Goal: Task Accomplishment & Management: Use online tool/utility

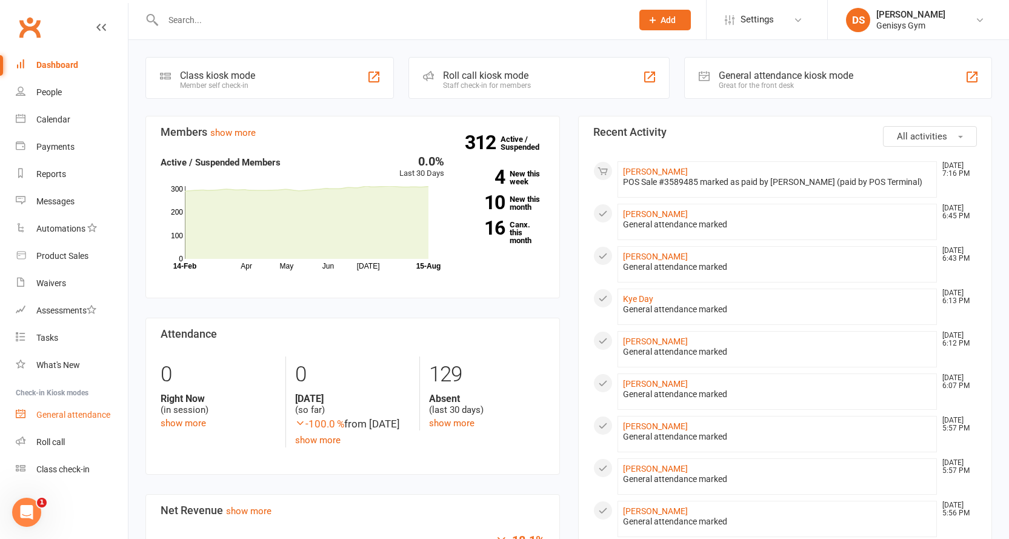
click at [83, 419] on div "General attendance" at bounding box center [73, 415] width 74 height 10
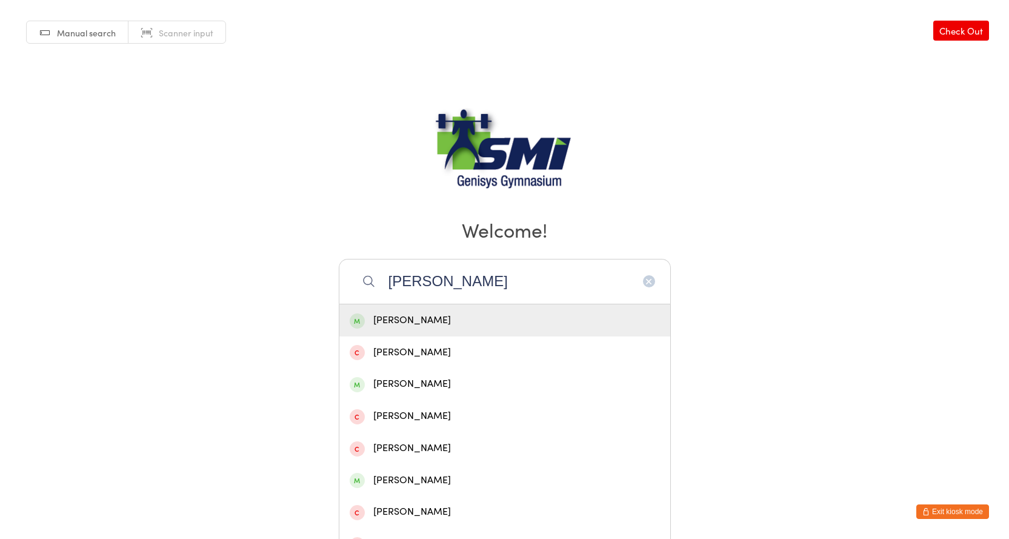
type input "[PERSON_NAME]"
click at [409, 318] on div "[PERSON_NAME]" at bounding box center [505, 320] width 310 height 16
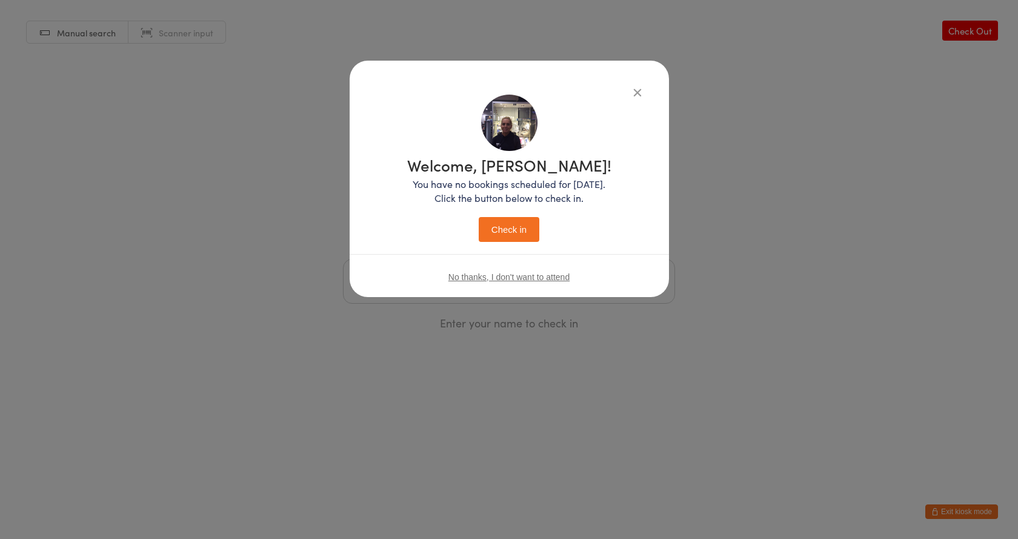
click at [501, 236] on button "Check in" at bounding box center [509, 229] width 61 height 25
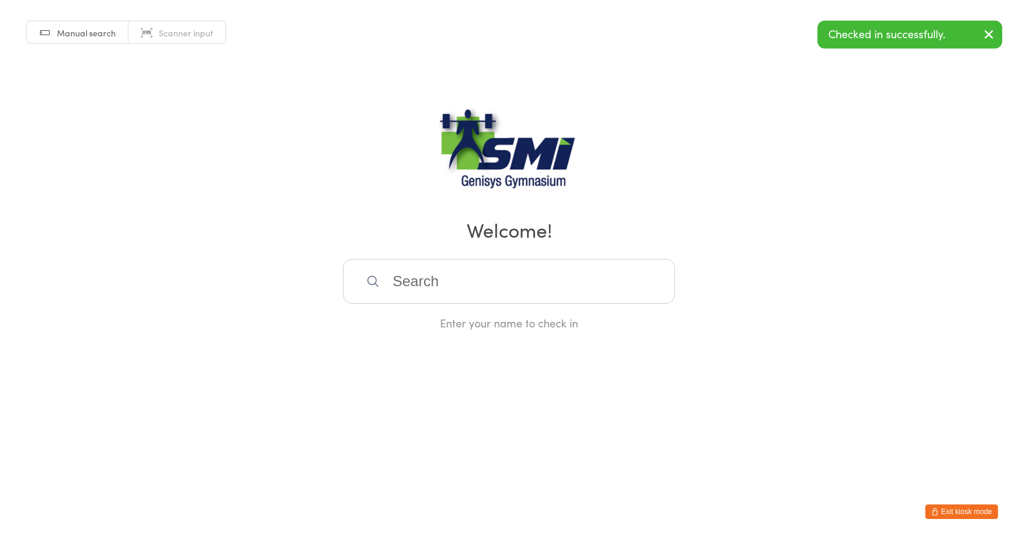
click at [418, 275] on input "search" at bounding box center [509, 281] width 332 height 45
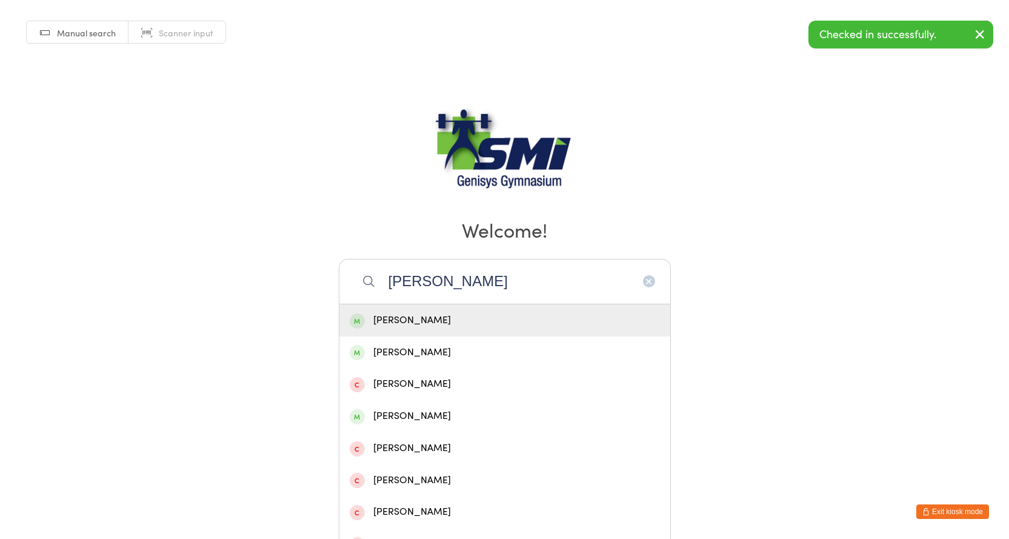
type input "craig ro"
click at [422, 325] on div "Craig Robertson" at bounding box center [505, 320] width 310 height 16
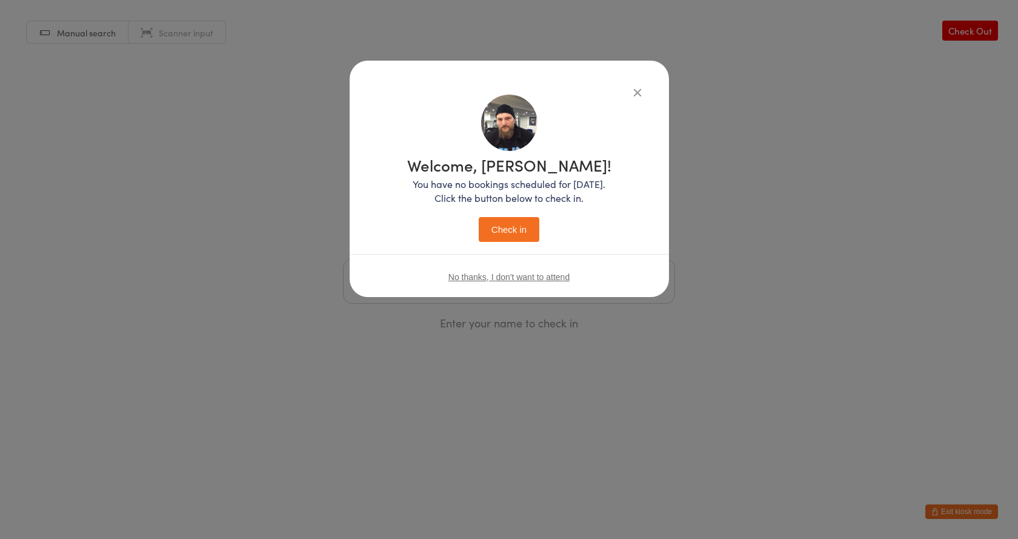
click at [517, 232] on button "Check in" at bounding box center [509, 229] width 61 height 25
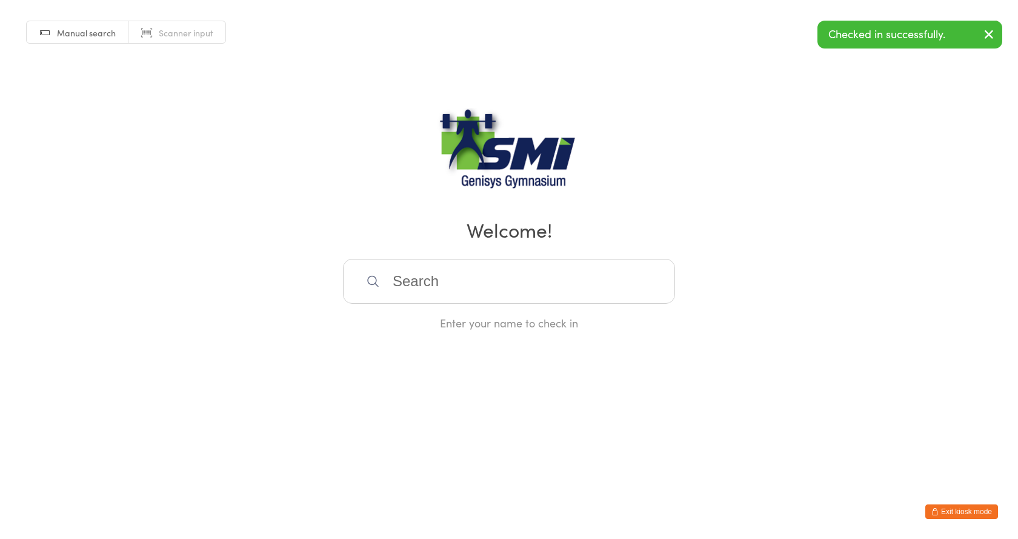
click at [990, 505] on button "Exit kiosk mode" at bounding box center [961, 511] width 73 height 15
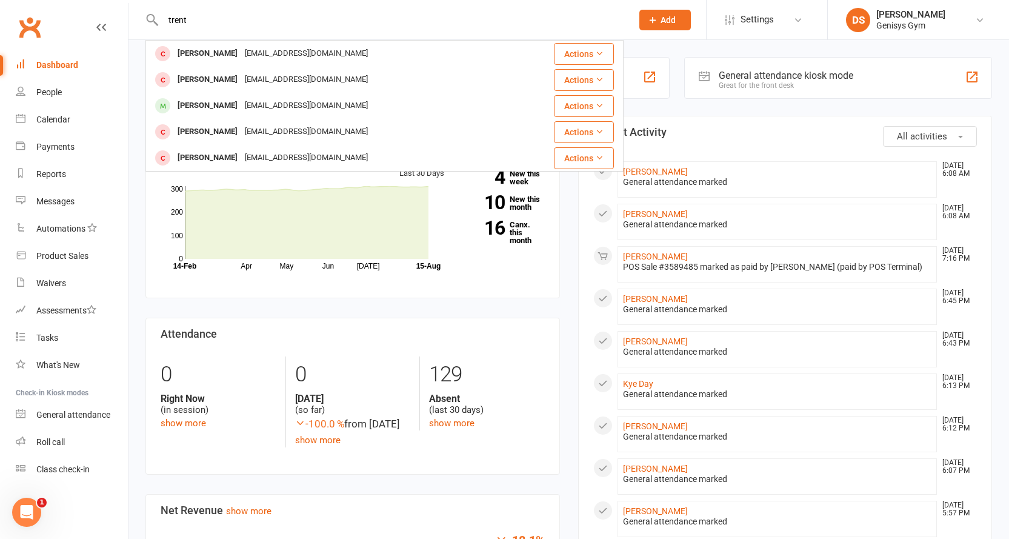
type input "trent"
drag, startPoint x: 239, startPoint y: 29, endPoint x: 152, endPoint y: 13, distance: 88.8
click at [152, 13] on div "trent Trent Goodwin trent.goodwin4@gmail.com Actions Trent Madsen trent@kinetic…" at bounding box center [384, 19] width 478 height 39
drag, startPoint x: 189, startPoint y: 17, endPoint x: 167, endPoint y: 11, distance: 23.2
click at [164, 14] on input "trent" at bounding box center [391, 20] width 464 height 17
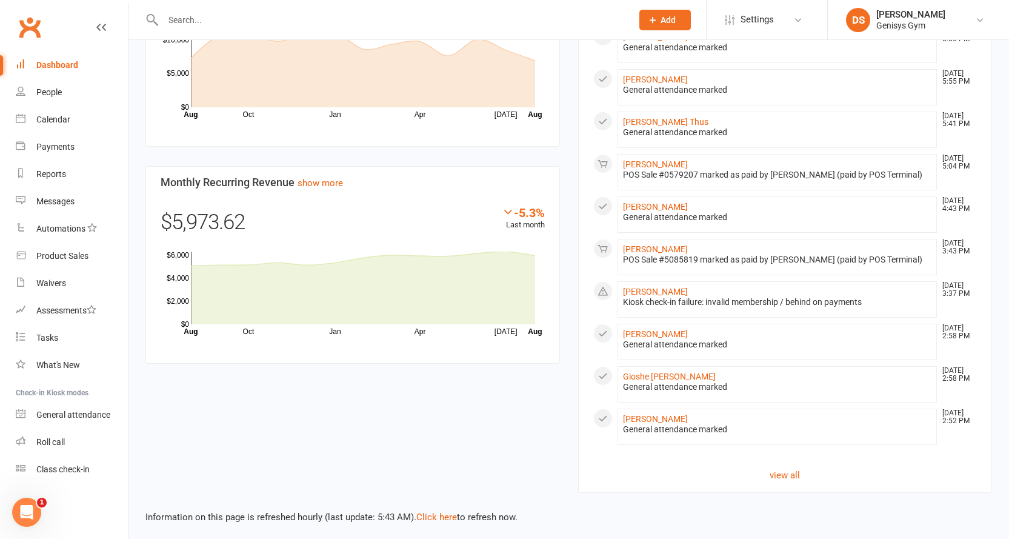
scroll to position [562, 0]
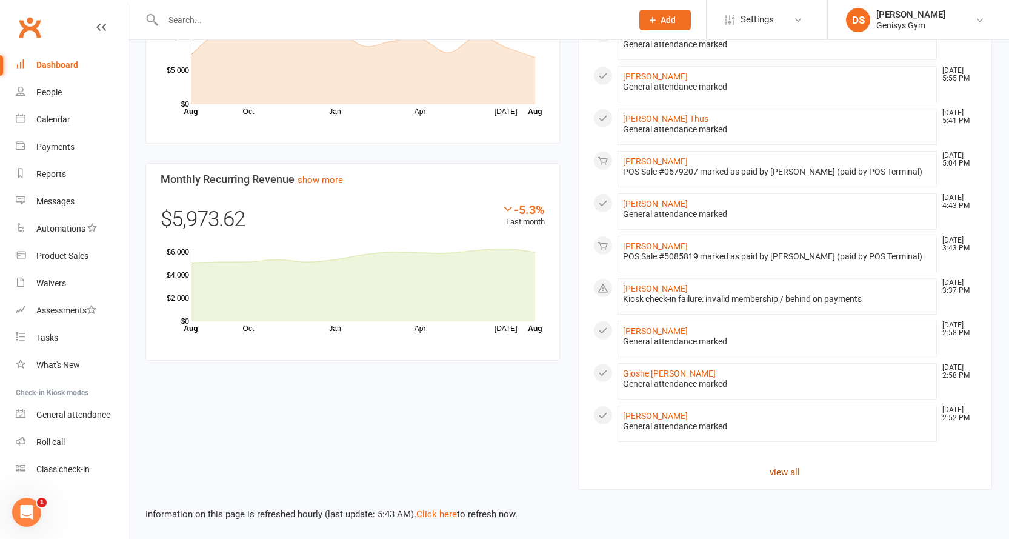
click at [790, 476] on link "view all" at bounding box center [785, 472] width 384 height 15
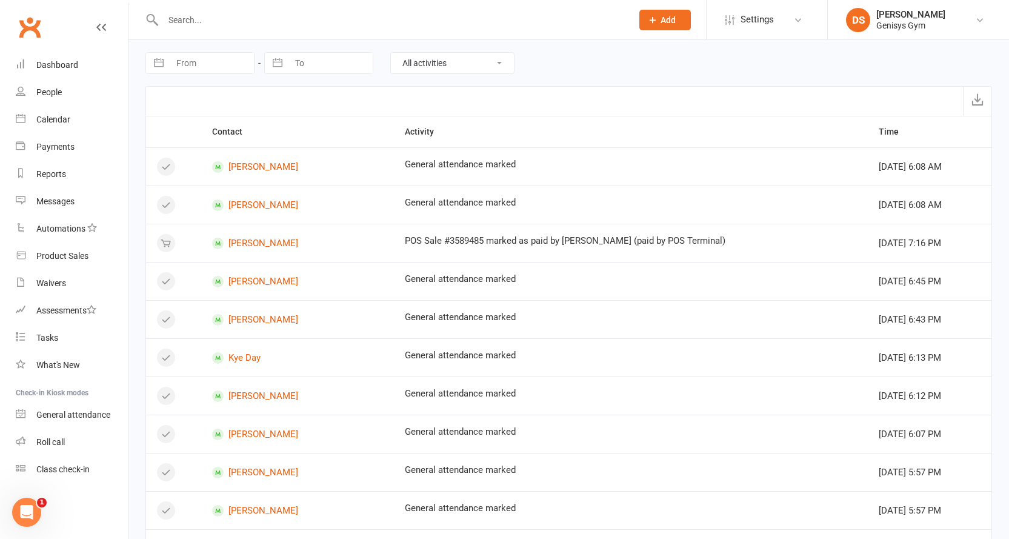
click at [225, 68] on input "From" at bounding box center [212, 63] width 84 height 21
select select "6"
select select "2025"
select select "7"
select select "2025"
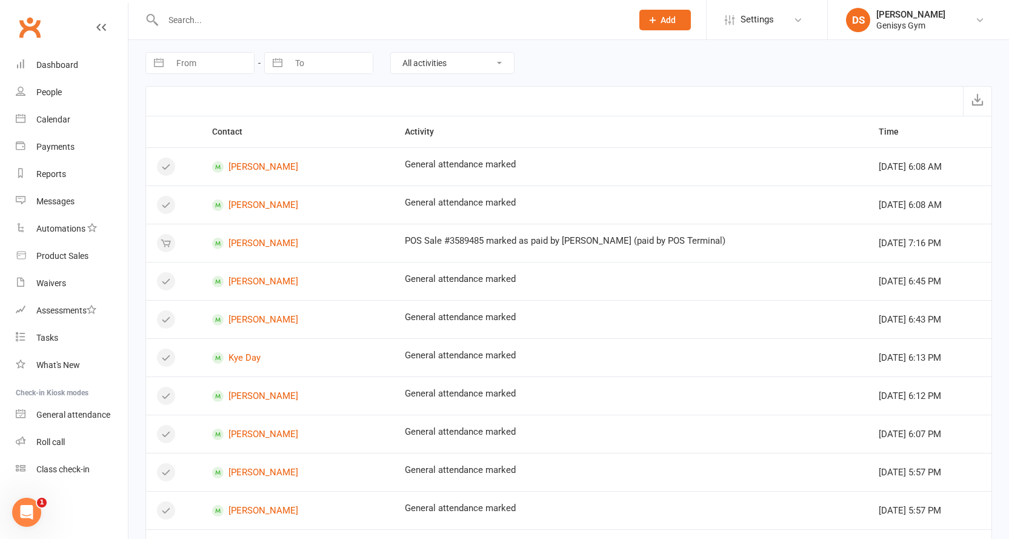
select select "8"
select select "2025"
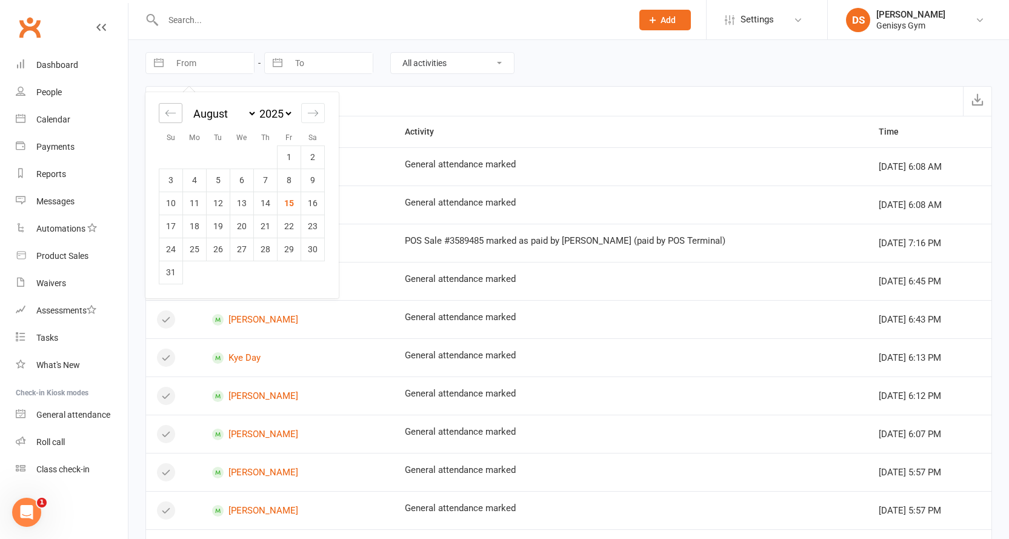
click at [179, 110] on div "Move backward to switch to the previous month." at bounding box center [171, 113] width 24 height 20
select select "5"
select select "2025"
click at [286, 227] on td "25" at bounding box center [290, 226] width 24 height 23
type input "25 Jul 2025"
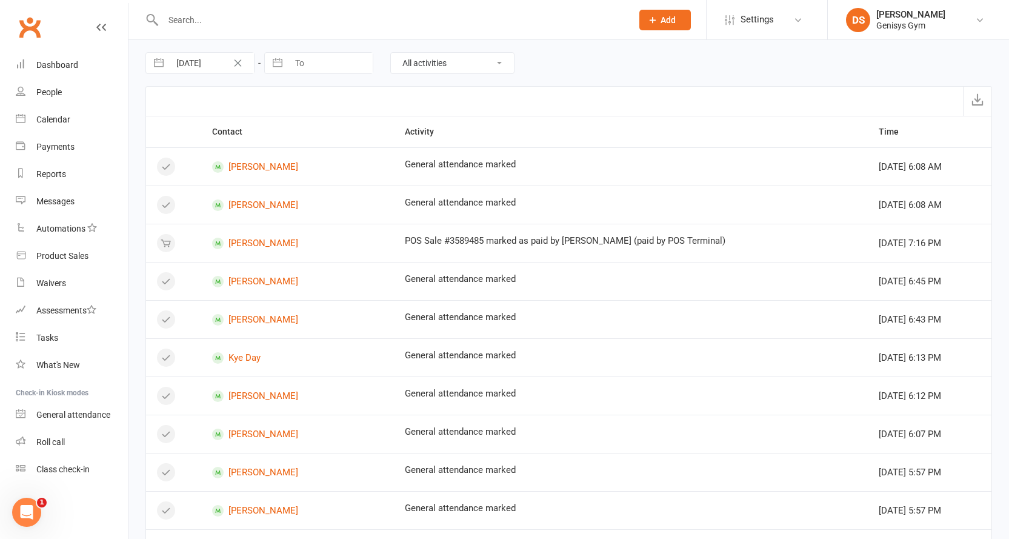
click at [307, 64] on input "To" at bounding box center [330, 63] width 84 height 21
select select "6"
select select "2025"
select select "7"
select select "2025"
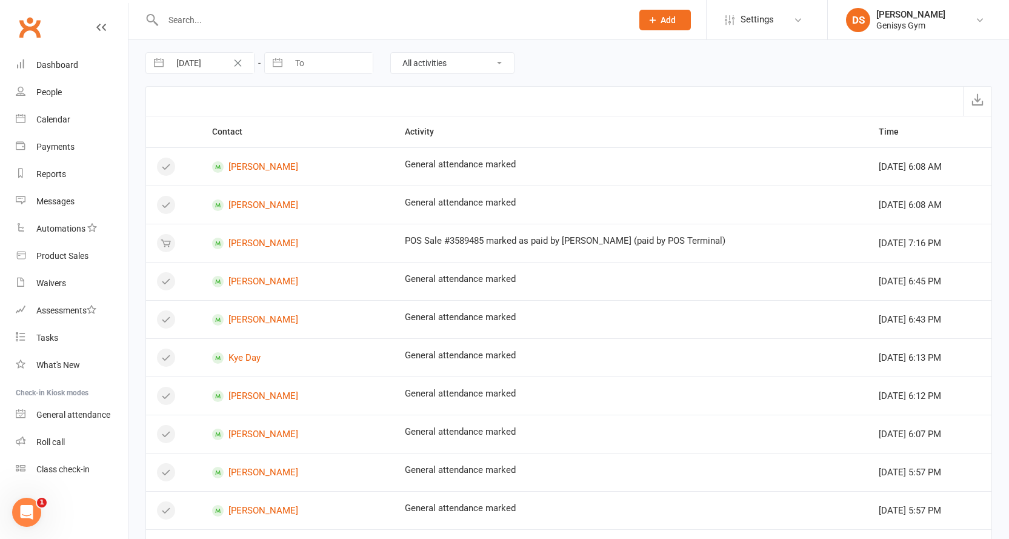
select select "8"
select select "2025"
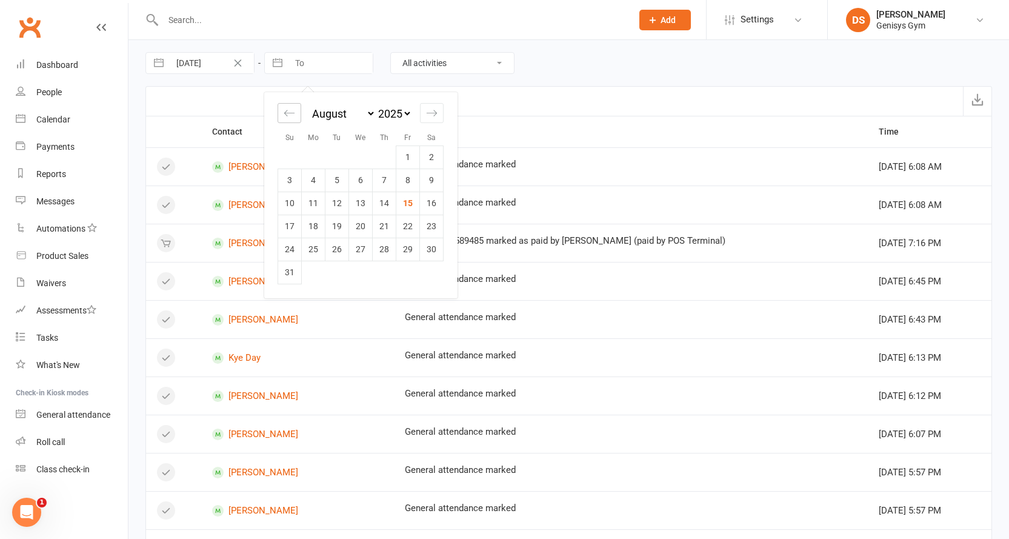
click at [295, 115] on icon "Move backward to switch to the previous month." at bounding box center [290, 113] width 12 height 12
select select "5"
select select "2025"
click at [408, 230] on td "25" at bounding box center [408, 226] width 24 height 23
type input "25 Jul 2025"
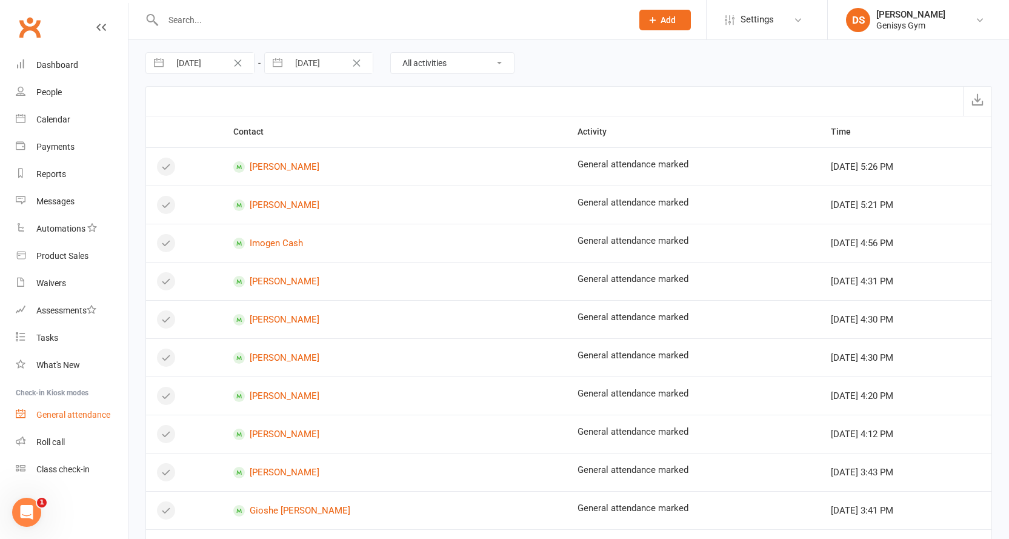
click at [91, 413] on div "General attendance" at bounding box center [73, 415] width 74 height 10
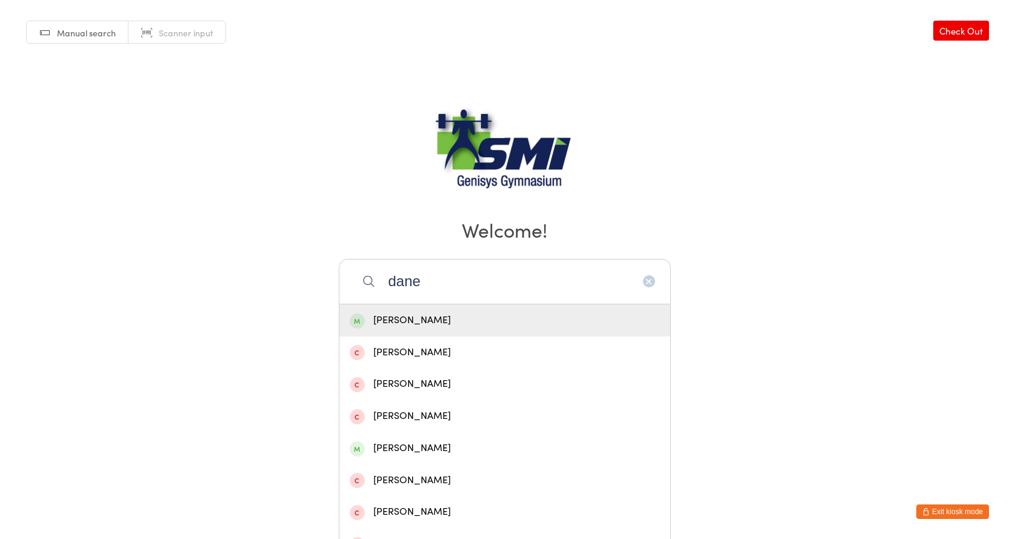
type input "dane"
click at [425, 326] on div "[PERSON_NAME]" at bounding box center [505, 320] width 310 height 16
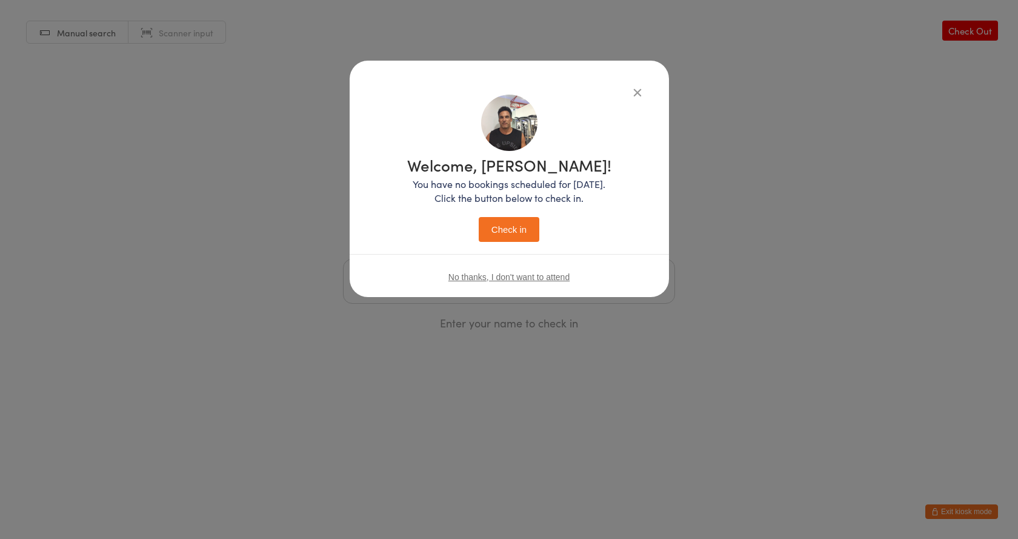
click at [496, 245] on div "Welcome, [PERSON_NAME]! You have no bookings scheduled for [DATE]. Click the bu…" at bounding box center [509, 197] width 271 height 205
click at [498, 232] on button "Check in" at bounding box center [509, 229] width 61 height 25
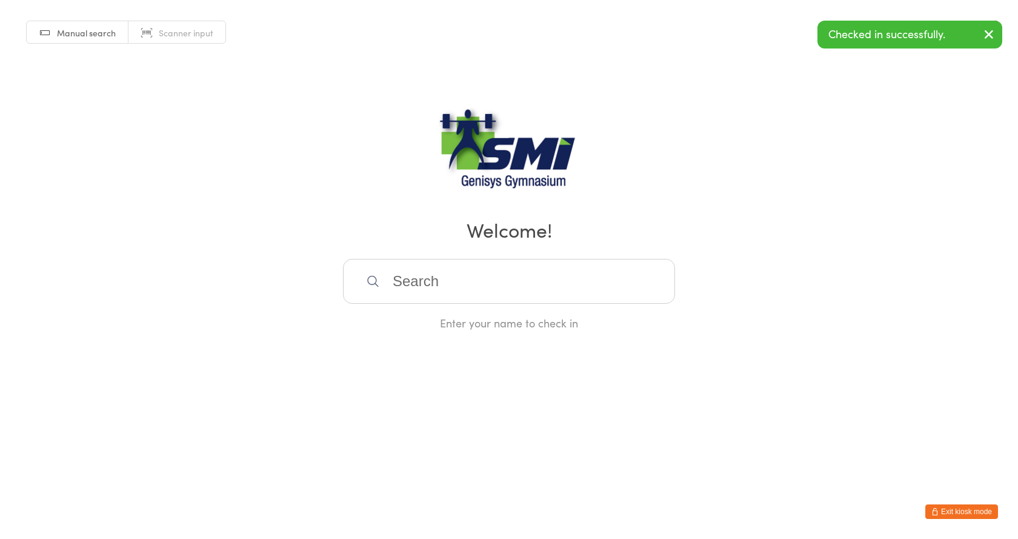
click at [144, 31] on link "Scanner input" at bounding box center [176, 32] width 97 height 23
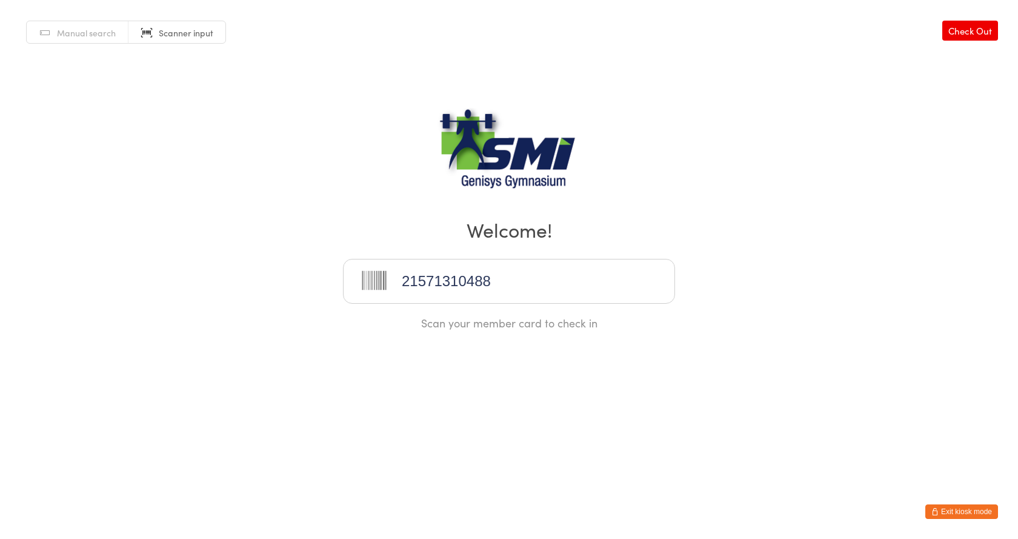
type input "21571310488"
